Goal: Information Seeking & Learning: Understand process/instructions

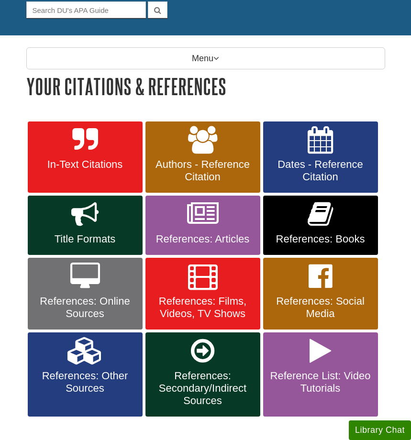
scroll to position [98, 0]
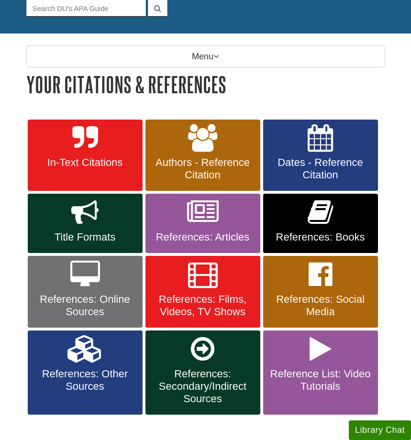
click at [123, 293] on span "References: Online Sources" at bounding box center [85, 305] width 101 height 25
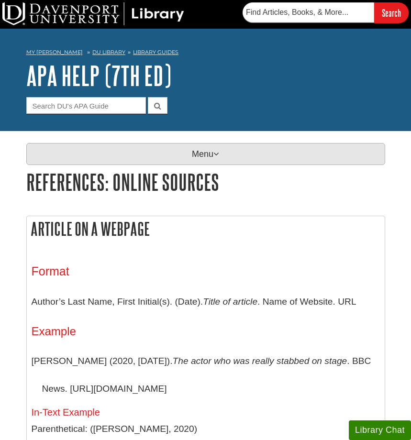
click at [196, 161] on p "Menu" at bounding box center [205, 154] width 359 height 22
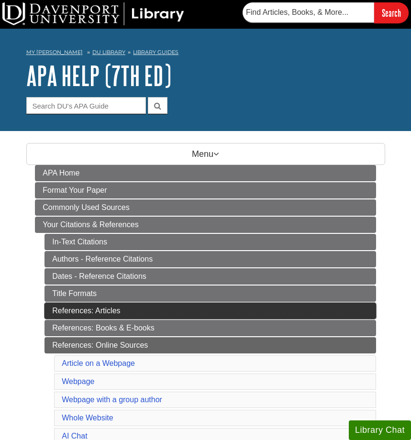
click at [127, 309] on link "References: Articles" at bounding box center [211, 311] width 332 height 16
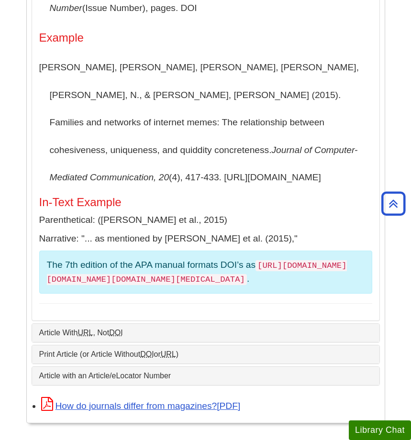
scroll to position [374, 0]
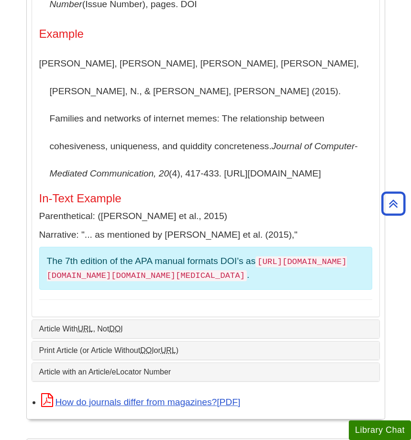
click at [90, 325] on abbr "URL" at bounding box center [85, 329] width 15 height 8
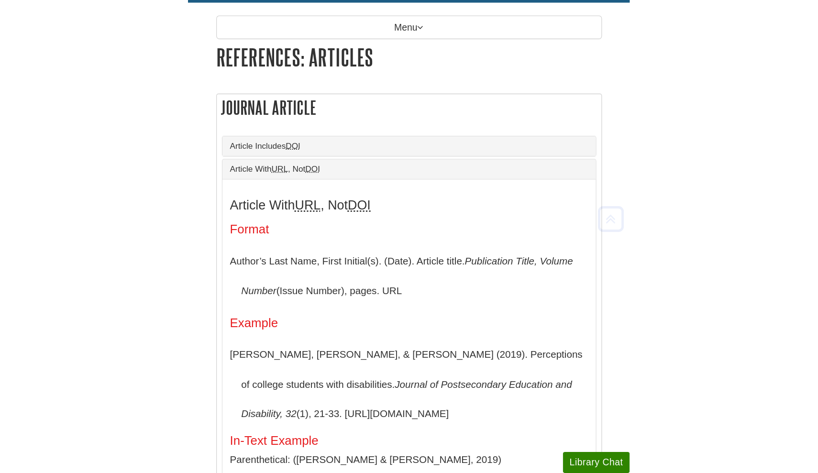
scroll to position [143, 0]
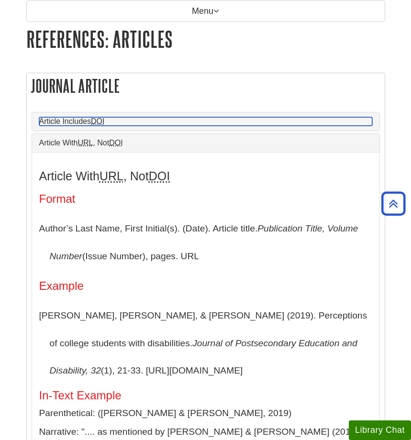
click at [88, 121] on link "Article Includes DOI" at bounding box center [205, 121] width 333 height 9
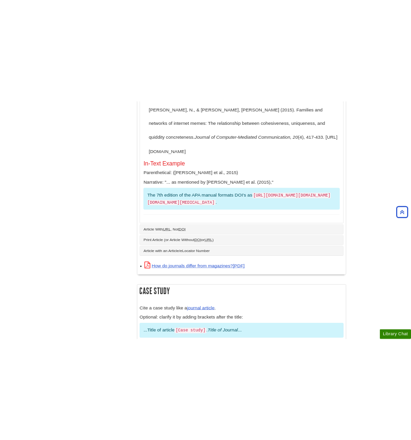
scroll to position [414, 0]
